Goal: Task Accomplishment & Management: Manage account settings

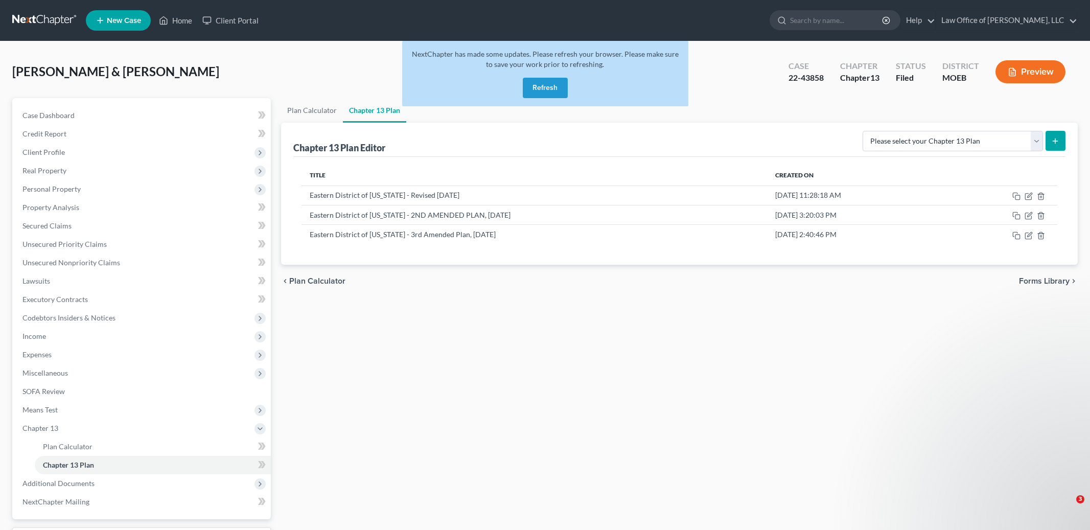
click at [536, 92] on button "Refresh" at bounding box center [545, 88] width 45 height 20
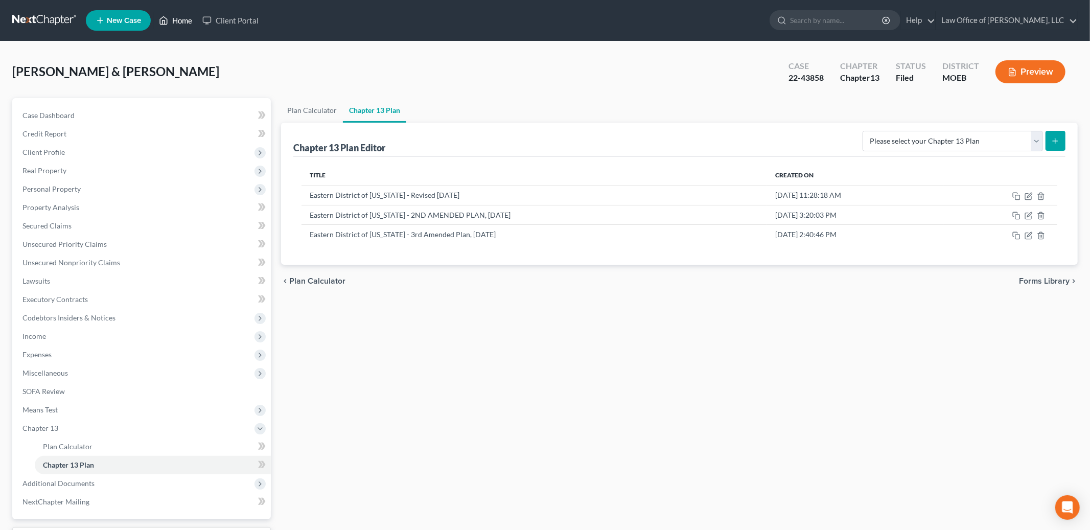
click at [174, 21] on link "Home" at bounding box center [175, 20] width 43 height 18
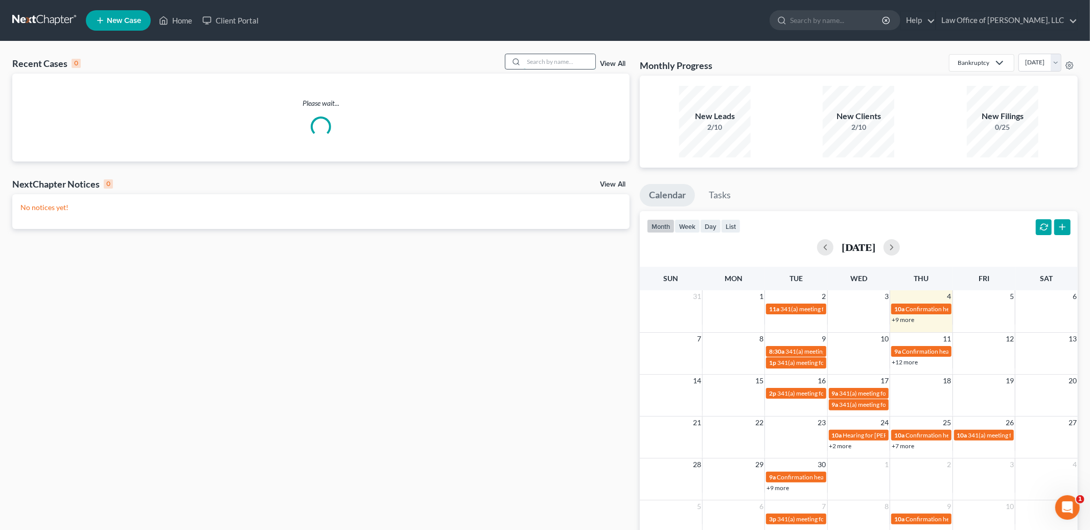
click at [551, 58] on input "search" at bounding box center [560, 61] width 72 height 15
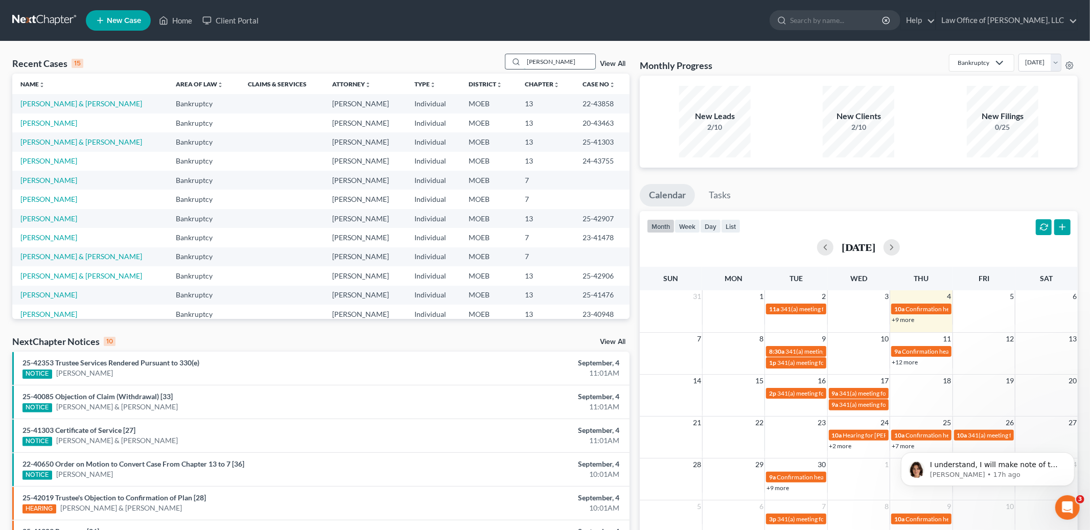
type input "[PERSON_NAME]"
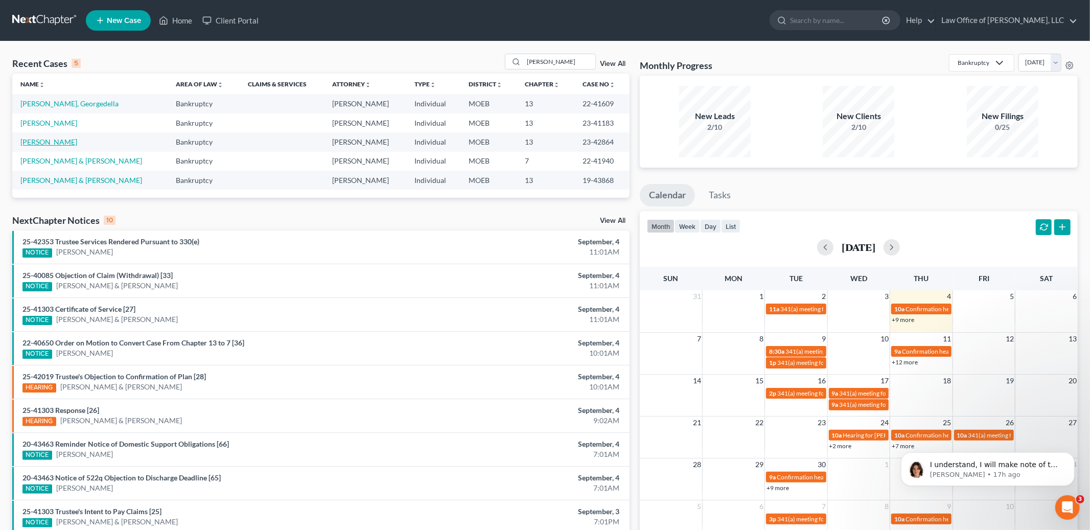
click at [43, 142] on link "[PERSON_NAME]" at bounding box center [48, 141] width 57 height 9
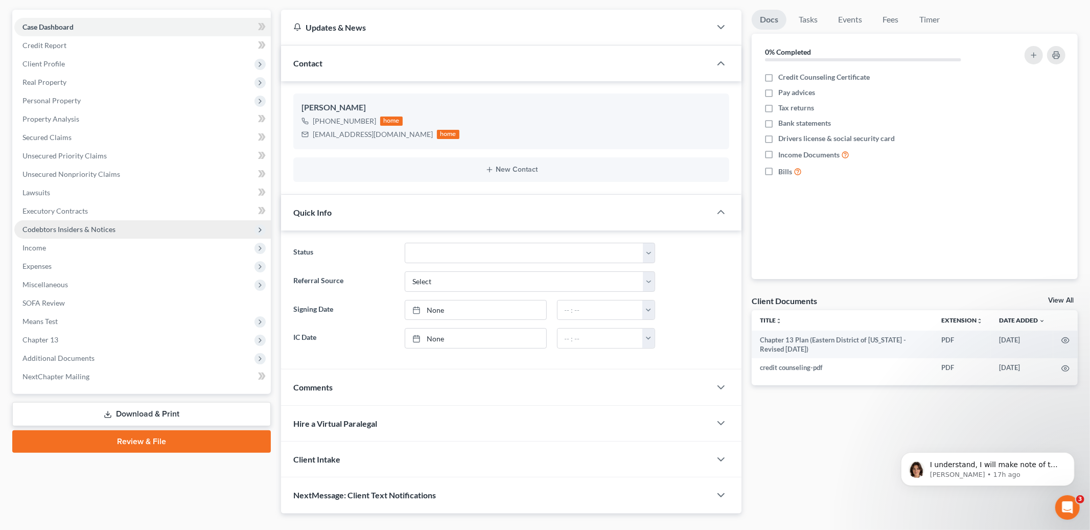
scroll to position [110, 0]
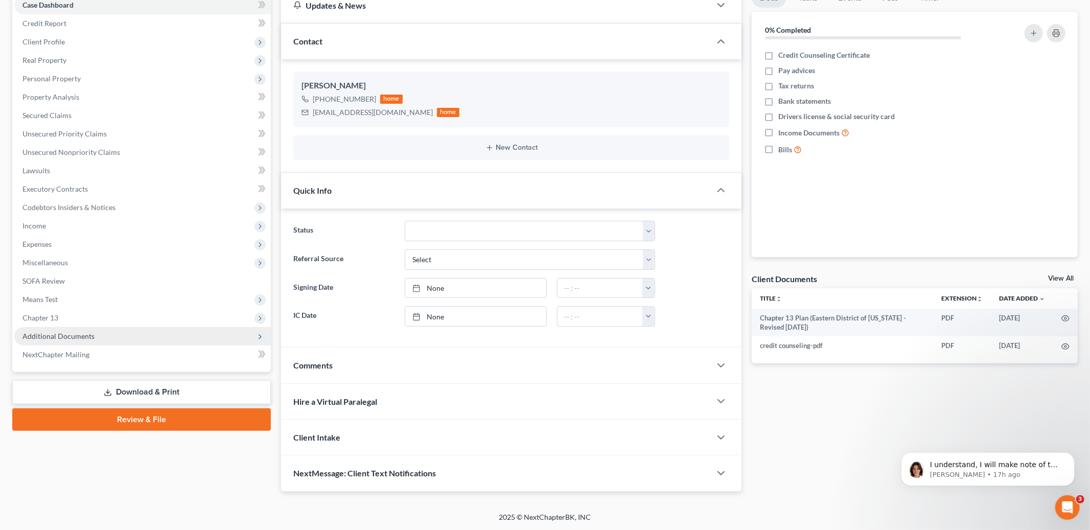
click at [77, 336] on span "Additional Documents" at bounding box center [58, 336] width 72 height 9
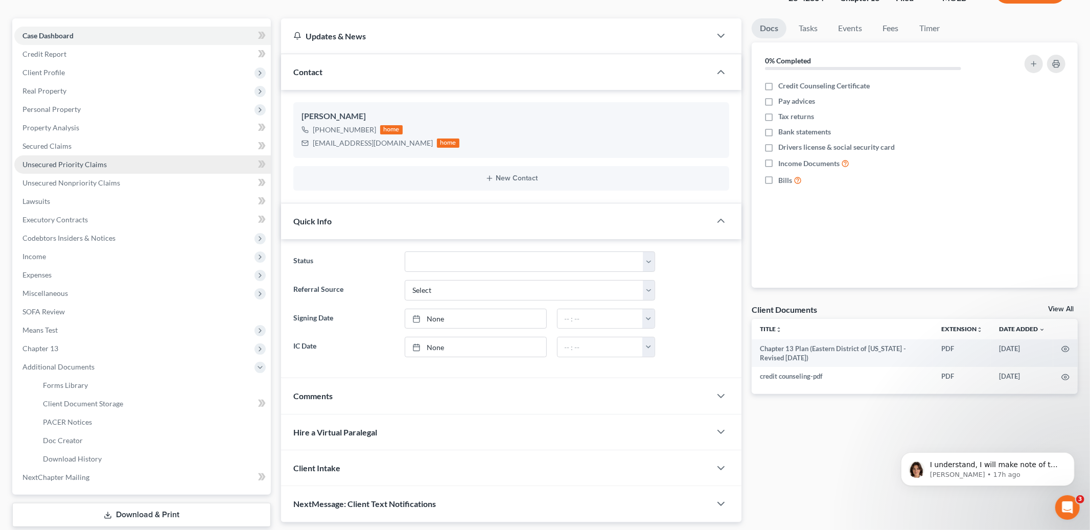
scroll to position [140, 0]
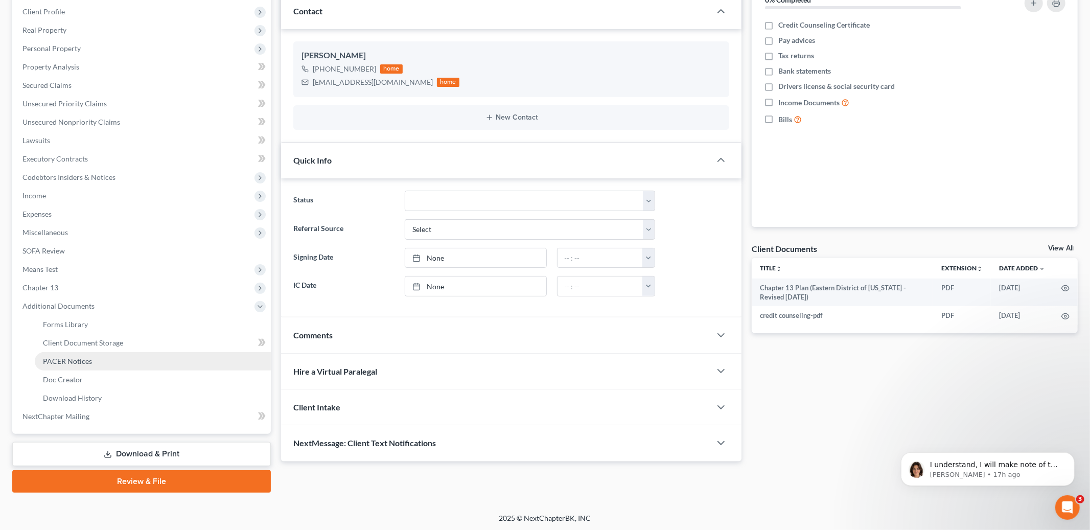
click at [74, 361] on span "PACER Notices" at bounding box center [67, 361] width 49 height 9
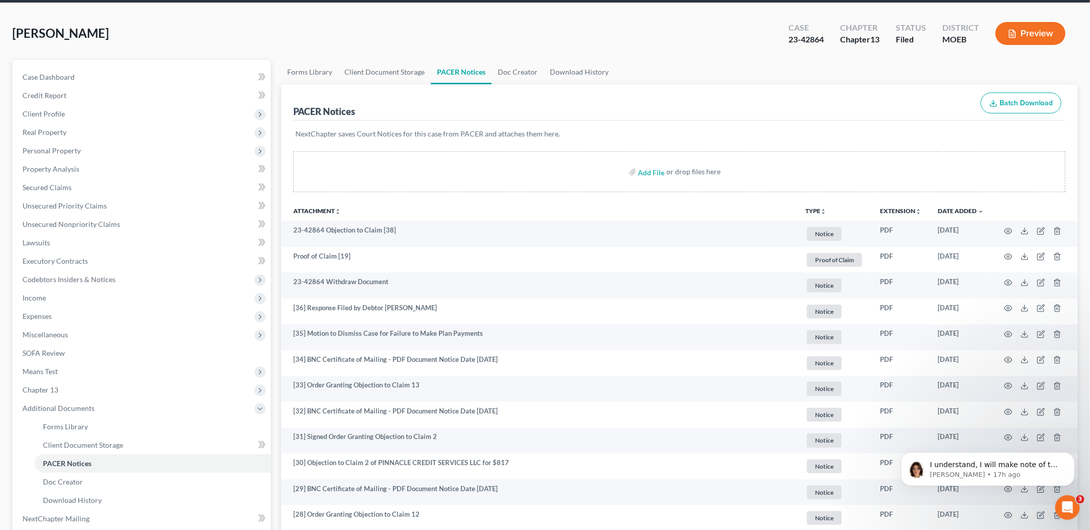
scroll to position [54, 0]
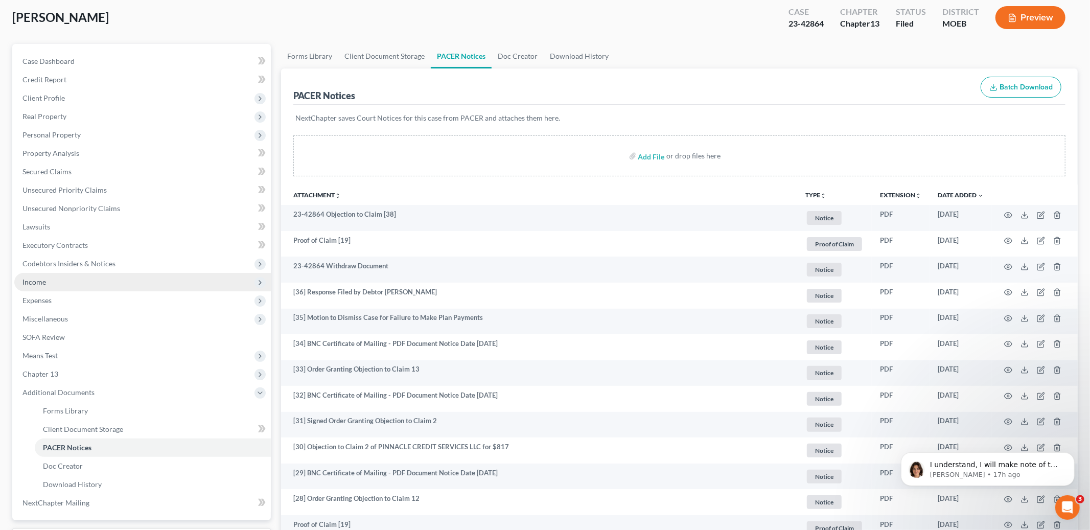
click at [40, 281] on span "Income" at bounding box center [33, 281] width 23 height 9
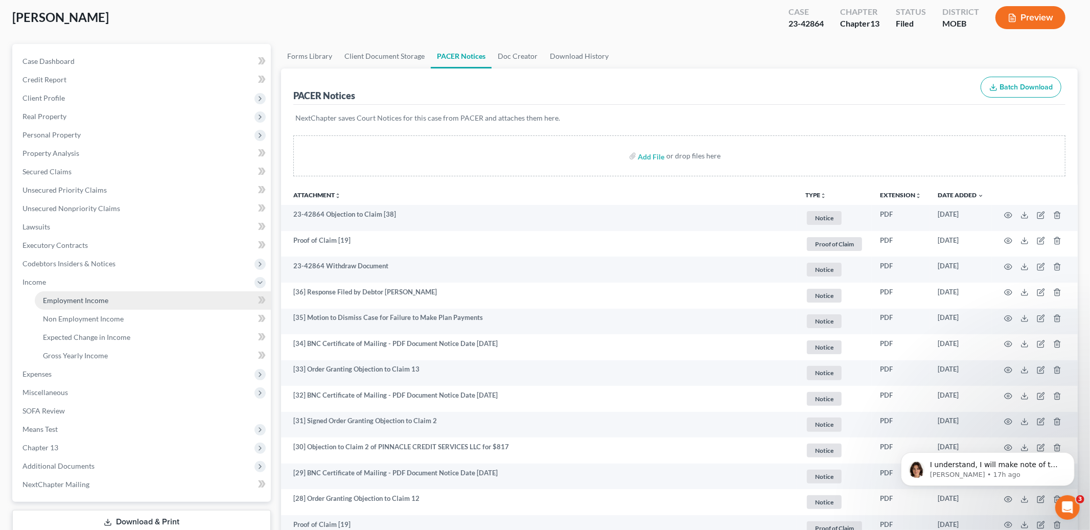
click at [73, 297] on span "Employment Income" at bounding box center [75, 300] width 65 height 9
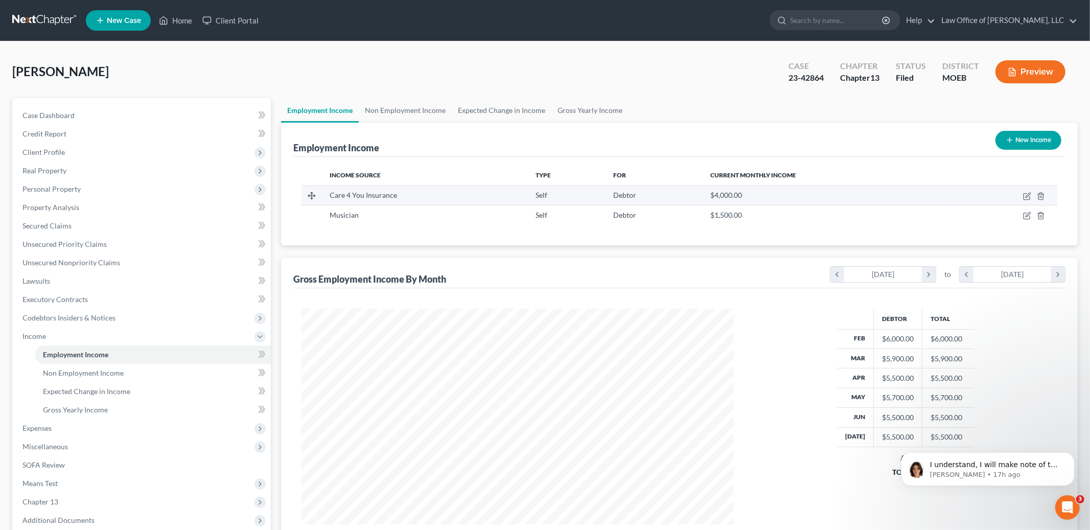
scroll to position [216, 453]
click at [1027, 218] on icon "button" at bounding box center [1027, 215] width 8 height 8
select select "1"
select select "26"
select select "0"
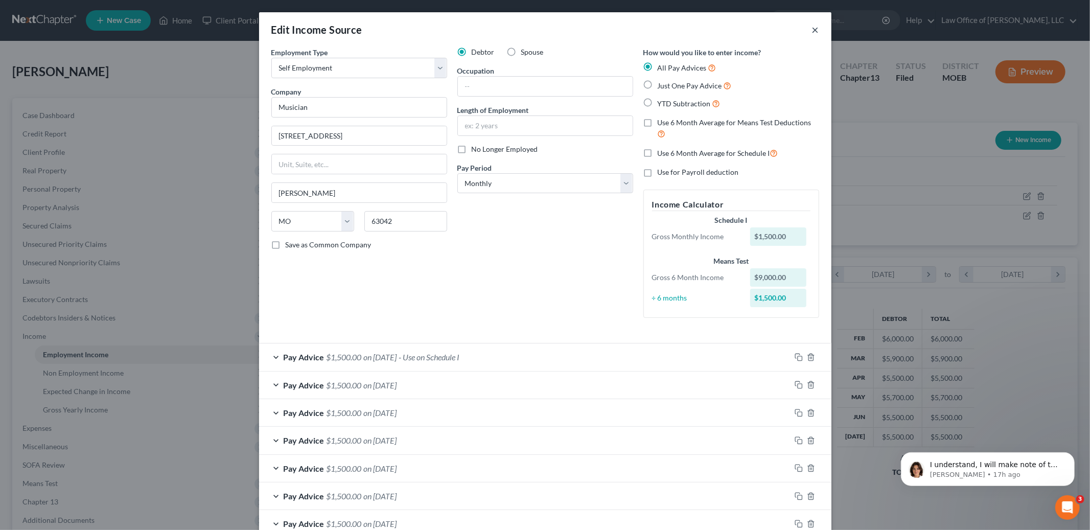
click at [812, 30] on button "×" at bounding box center [815, 29] width 7 height 12
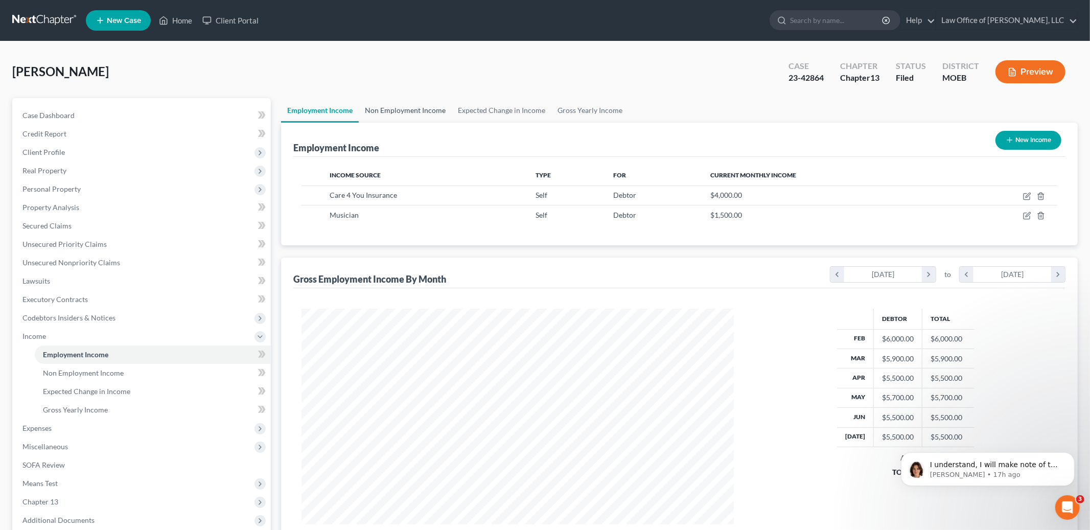
click at [410, 112] on link "Non Employment Income" at bounding box center [405, 110] width 93 height 25
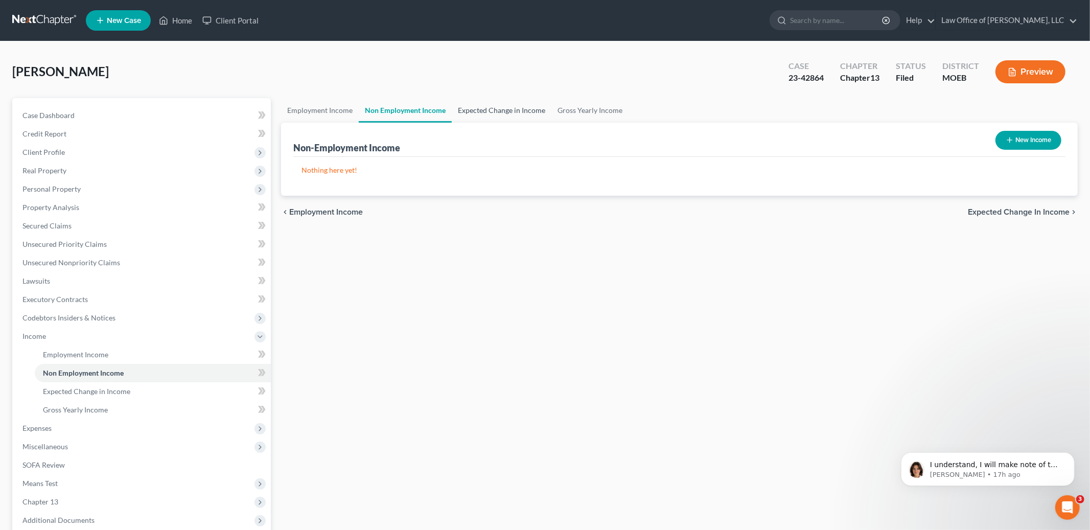
click at [473, 108] on link "Expected Change in Income" at bounding box center [502, 110] width 100 height 25
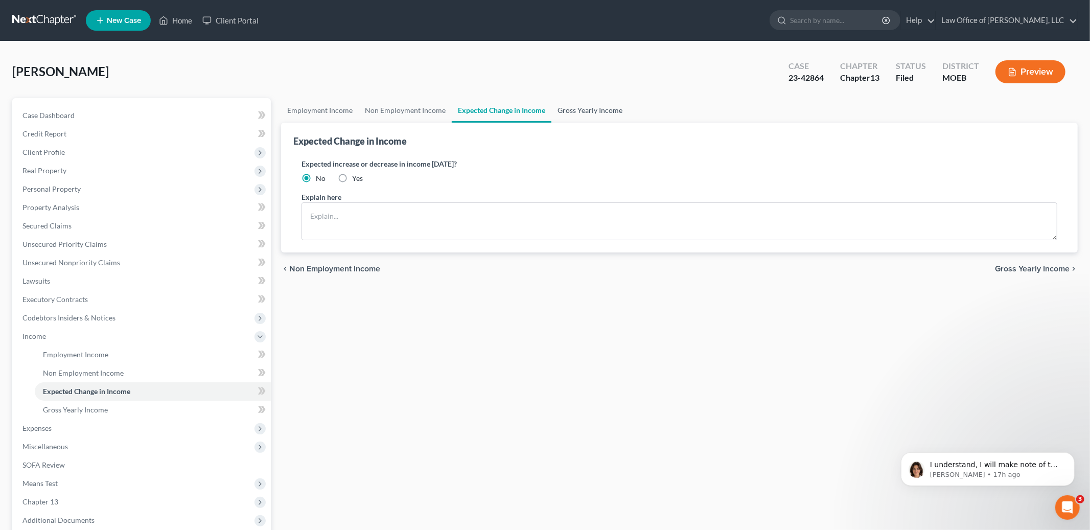
click at [552, 111] on link "Gross Yearly Income" at bounding box center [589, 110] width 77 height 25
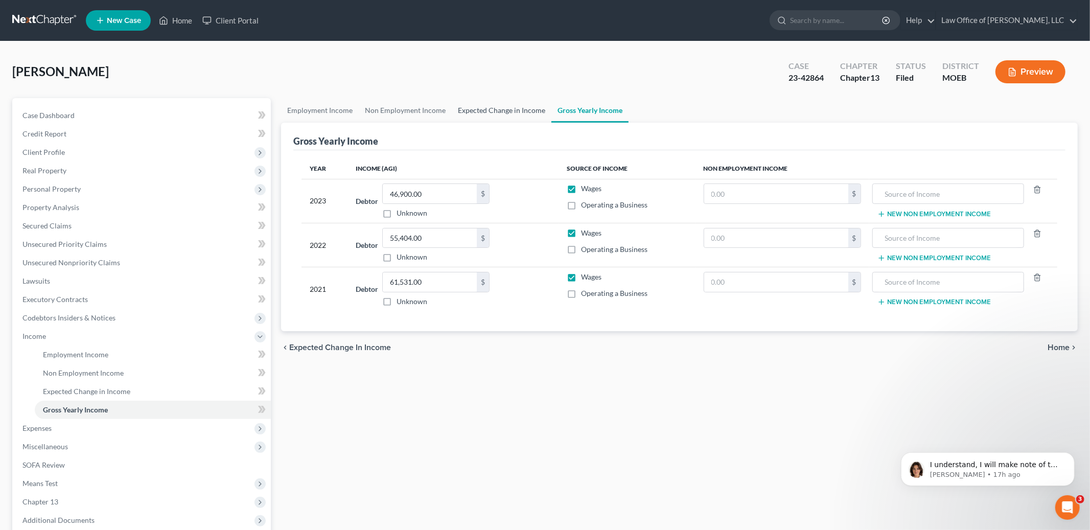
click at [477, 109] on link "Expected Change in Income" at bounding box center [502, 110] width 100 height 25
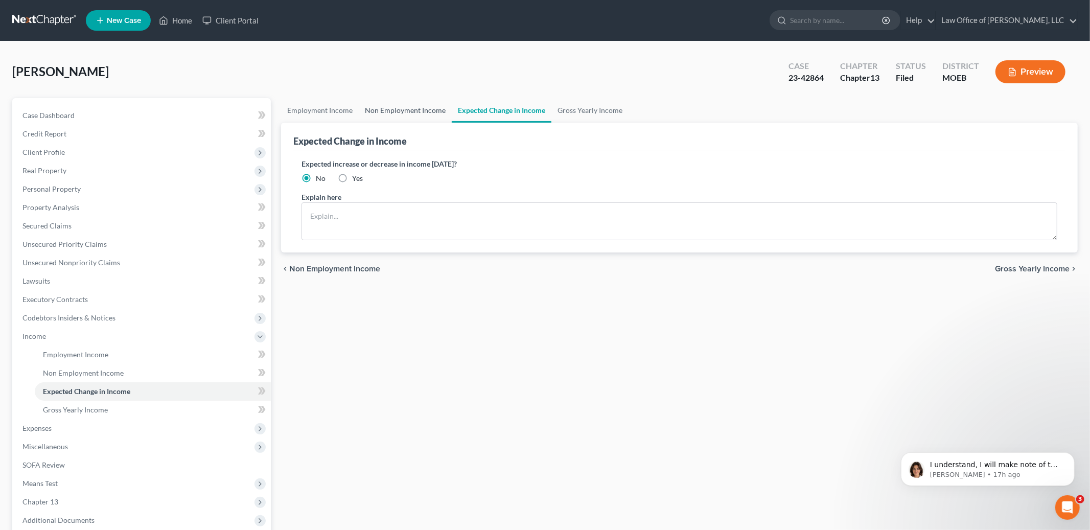
click at [418, 107] on link "Non Employment Income" at bounding box center [405, 110] width 93 height 25
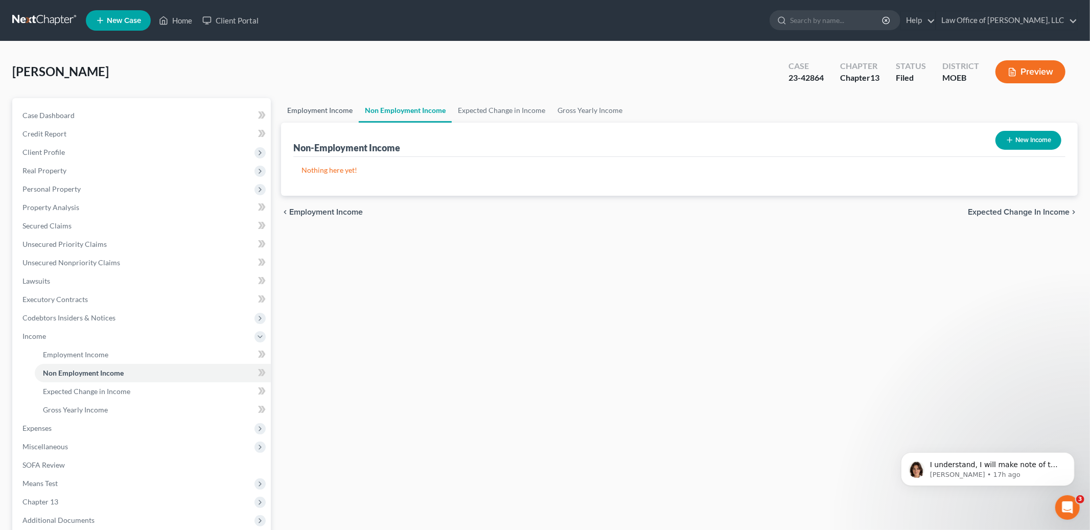
click at [326, 109] on link "Employment Income" at bounding box center [320, 110] width 78 height 25
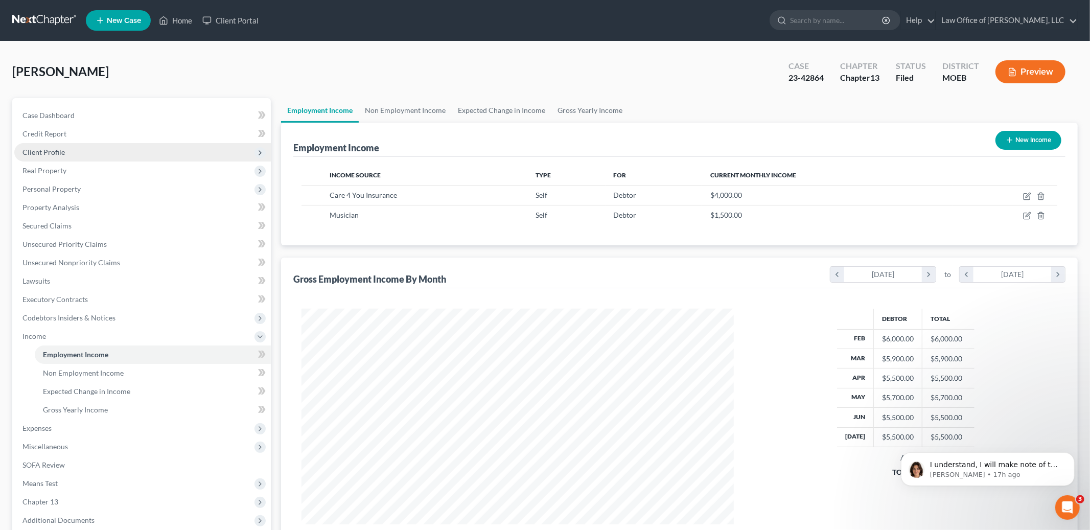
scroll to position [216, 453]
click at [89, 149] on span "Client Profile" at bounding box center [142, 152] width 256 height 18
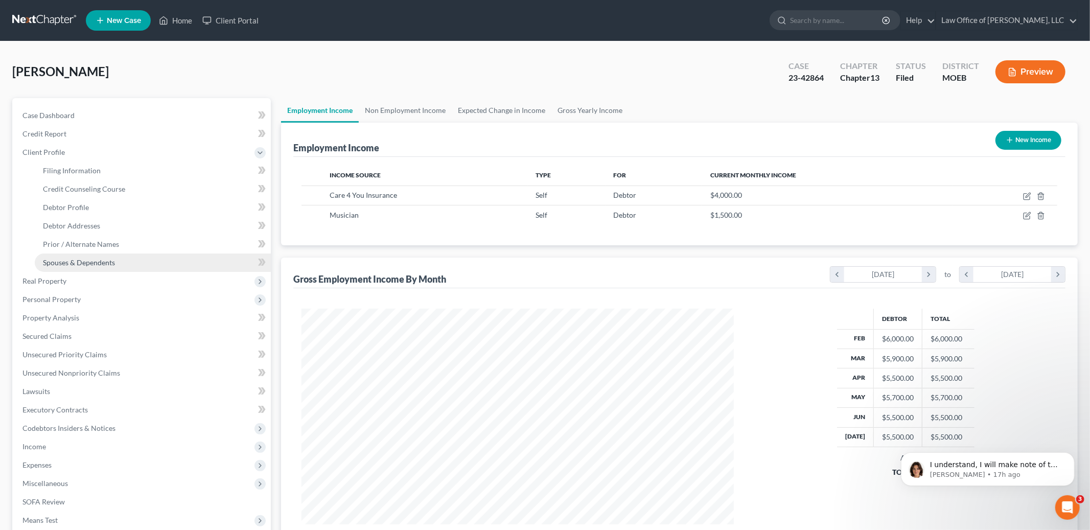
click at [101, 259] on span "Spouses & Dependents" at bounding box center [79, 262] width 72 height 9
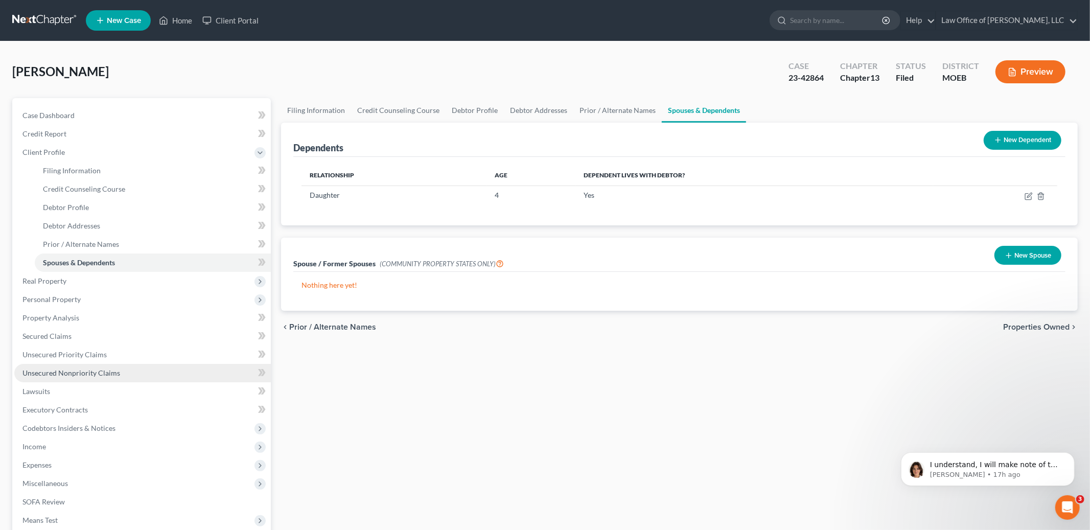
click at [126, 371] on link "Unsecured Nonpriority Claims" at bounding box center [142, 373] width 256 height 18
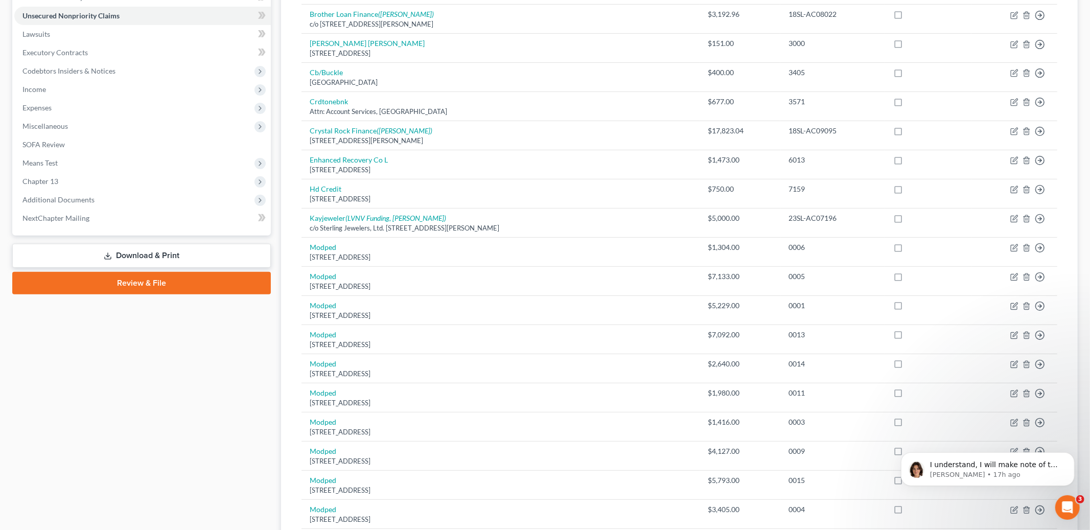
scroll to position [307, 0]
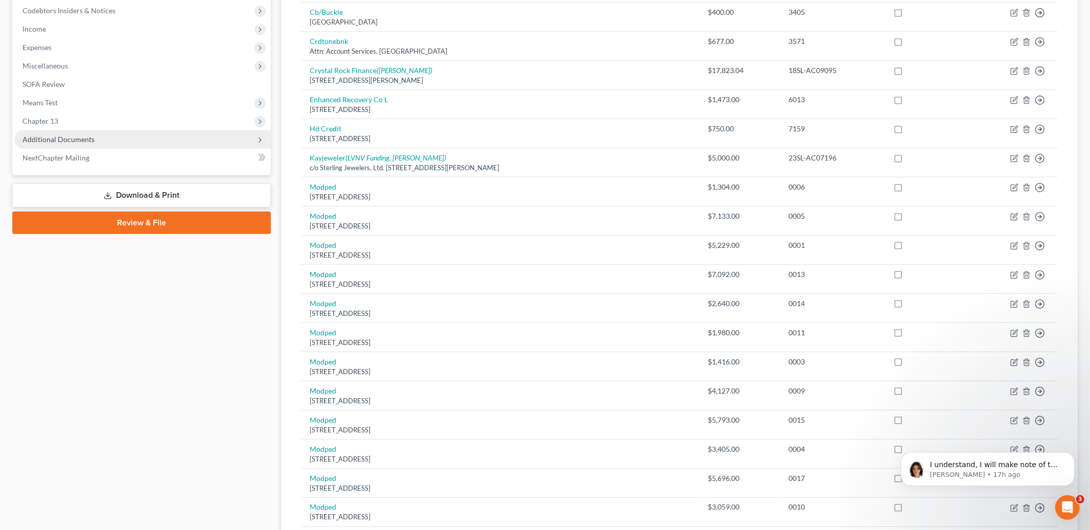
click at [73, 143] on span "Additional Documents" at bounding box center [142, 139] width 256 height 18
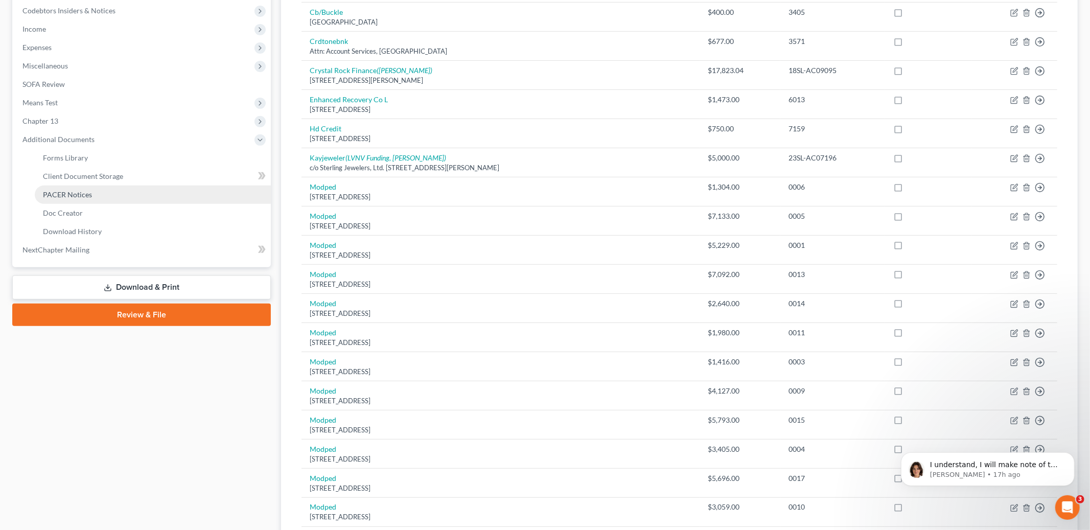
click at [78, 196] on span "PACER Notices" at bounding box center [67, 194] width 49 height 9
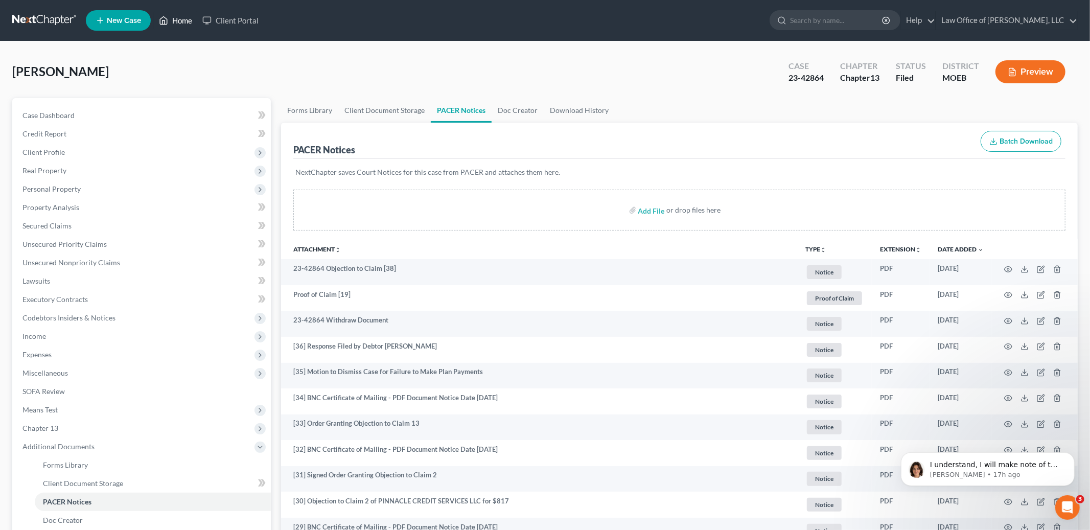
click at [179, 21] on link "Home" at bounding box center [175, 20] width 43 height 18
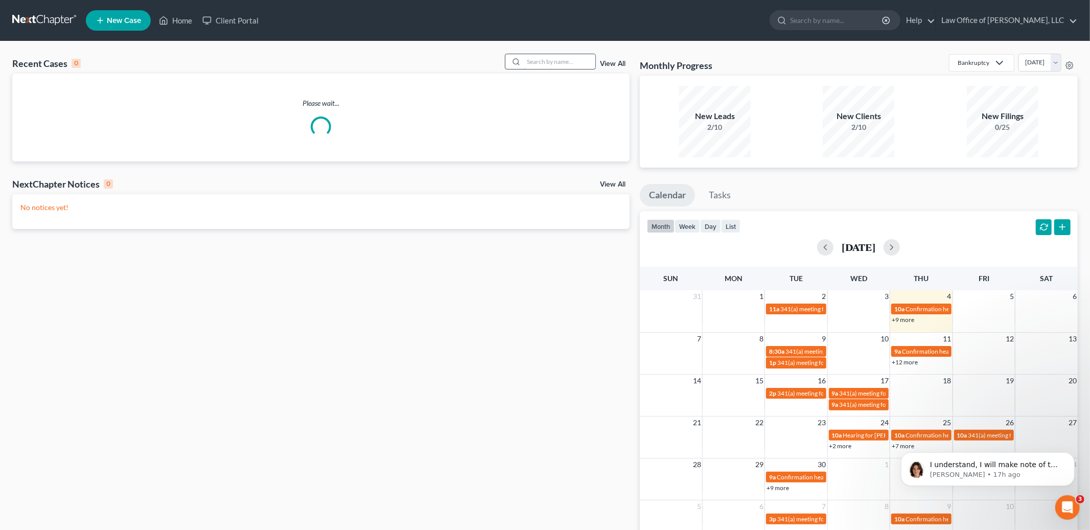
click at [541, 63] on input "search" at bounding box center [560, 61] width 72 height 15
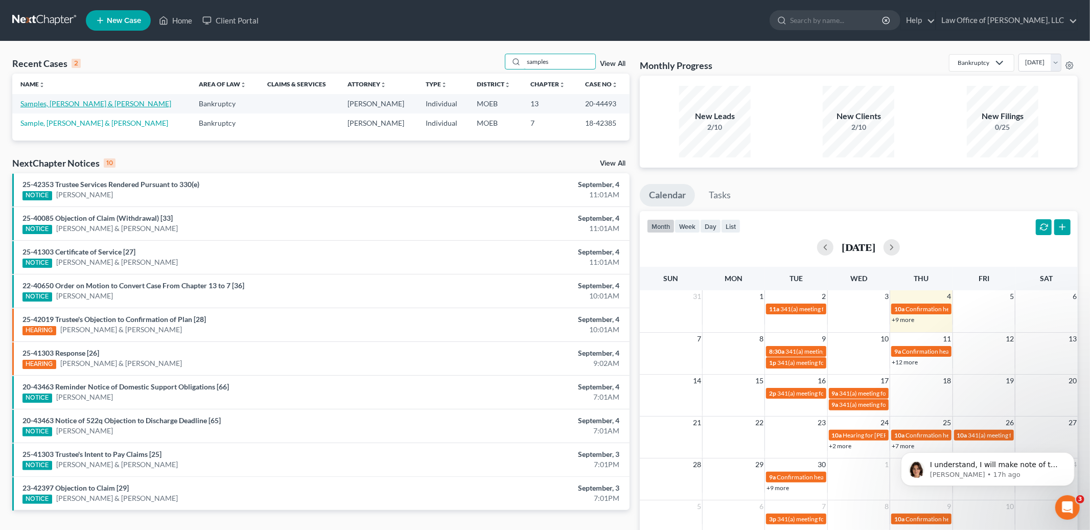
type input "samples"
click at [93, 105] on link "Samples, [PERSON_NAME] & [PERSON_NAME]" at bounding box center [95, 103] width 151 height 9
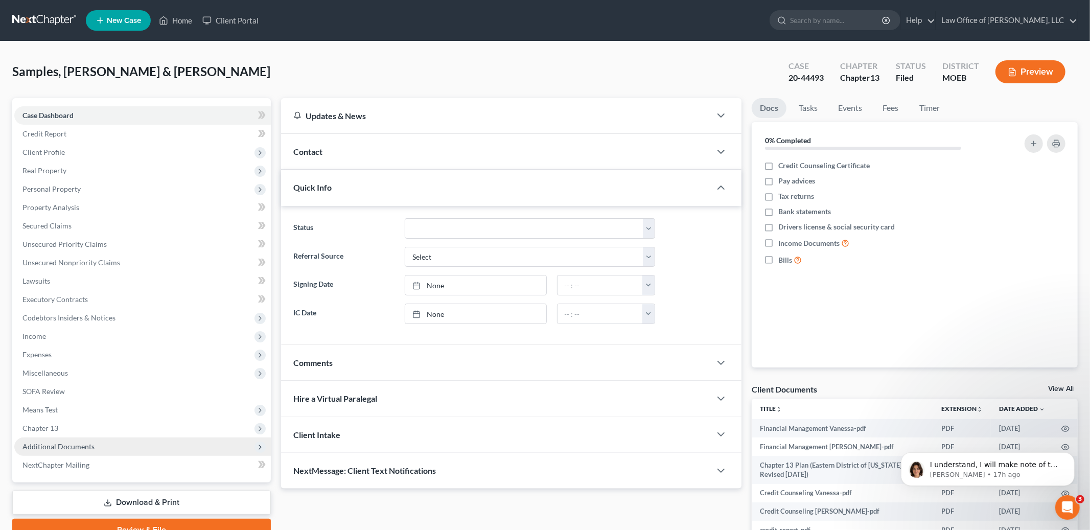
click at [99, 448] on span "Additional Documents" at bounding box center [142, 446] width 256 height 18
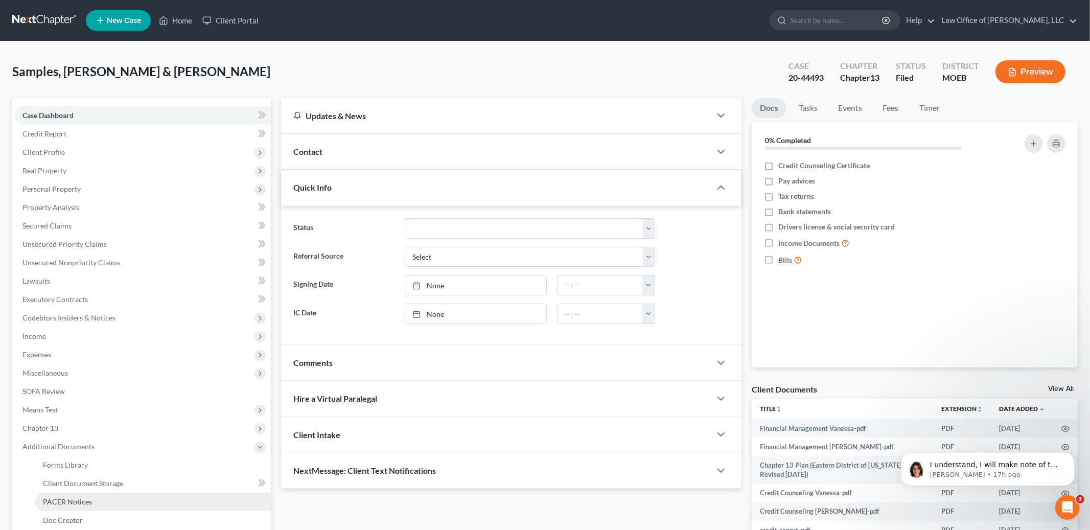
click at [109, 500] on link "PACER Notices" at bounding box center [153, 501] width 236 height 18
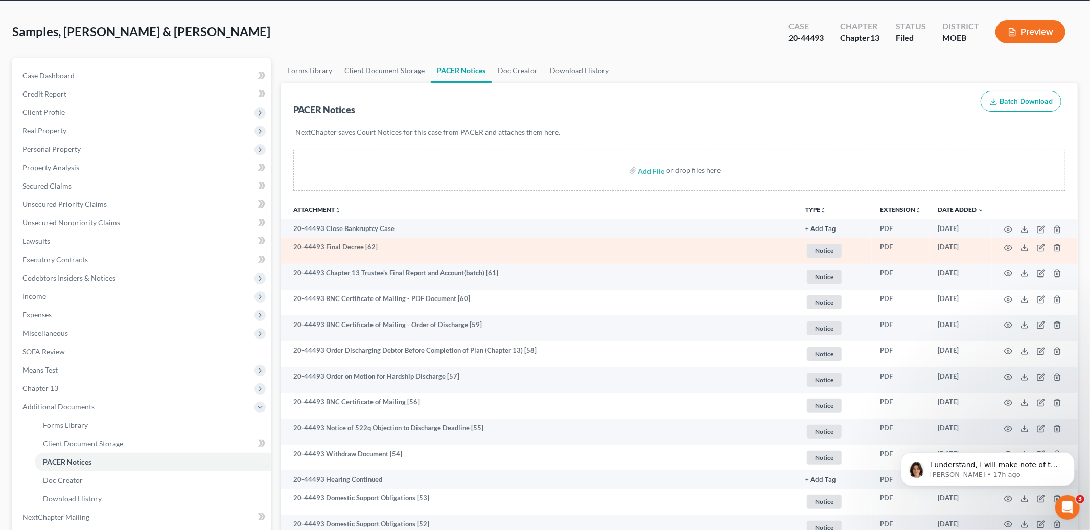
scroll to position [41, 0]
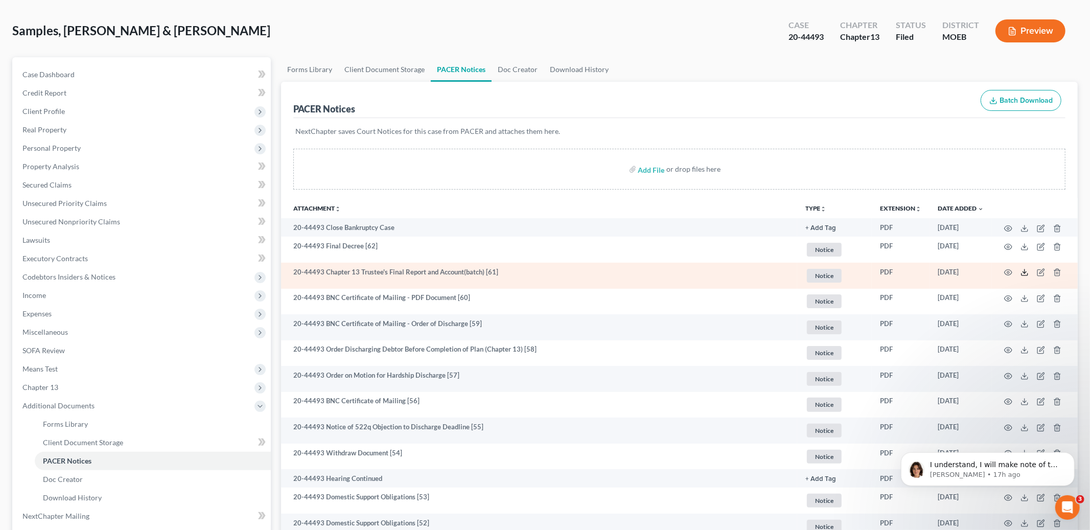
click at [1027, 275] on icon at bounding box center [1024, 274] width 6 height 2
